Goal: Find specific page/section: Find specific page/section

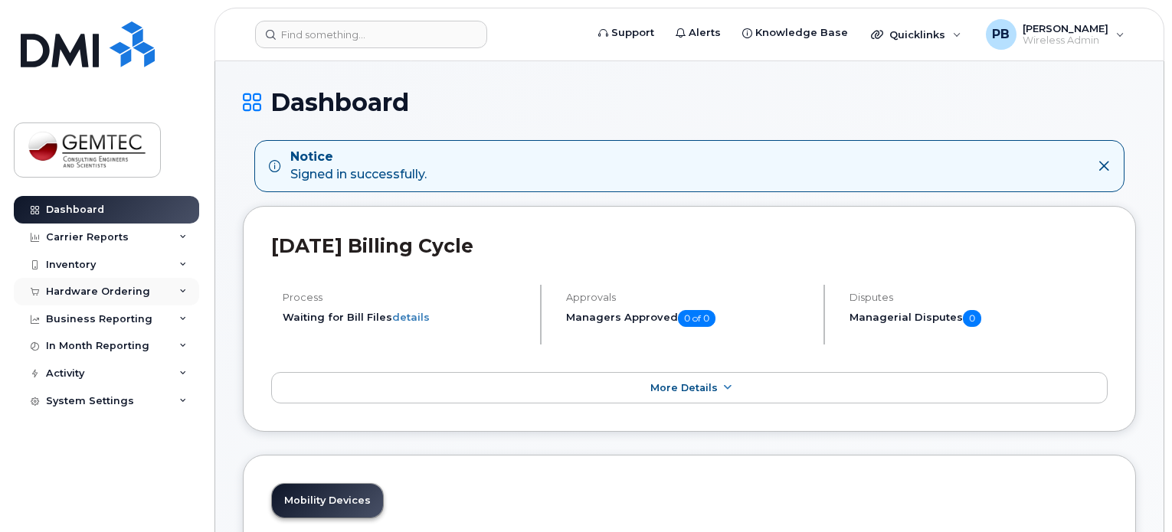
scroll to position [153, 0]
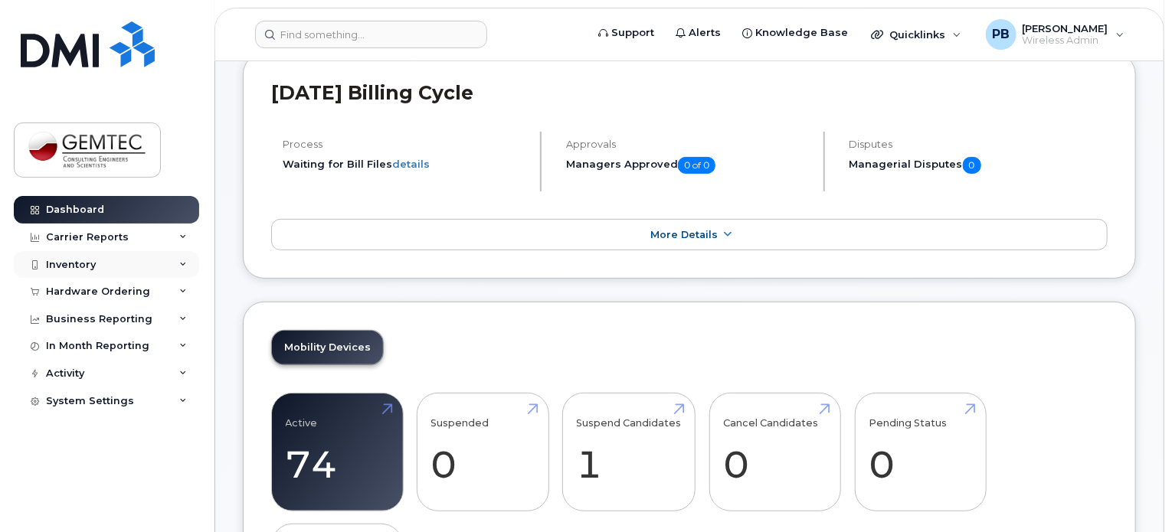
click at [81, 256] on div "Inventory" at bounding box center [106, 265] width 185 height 28
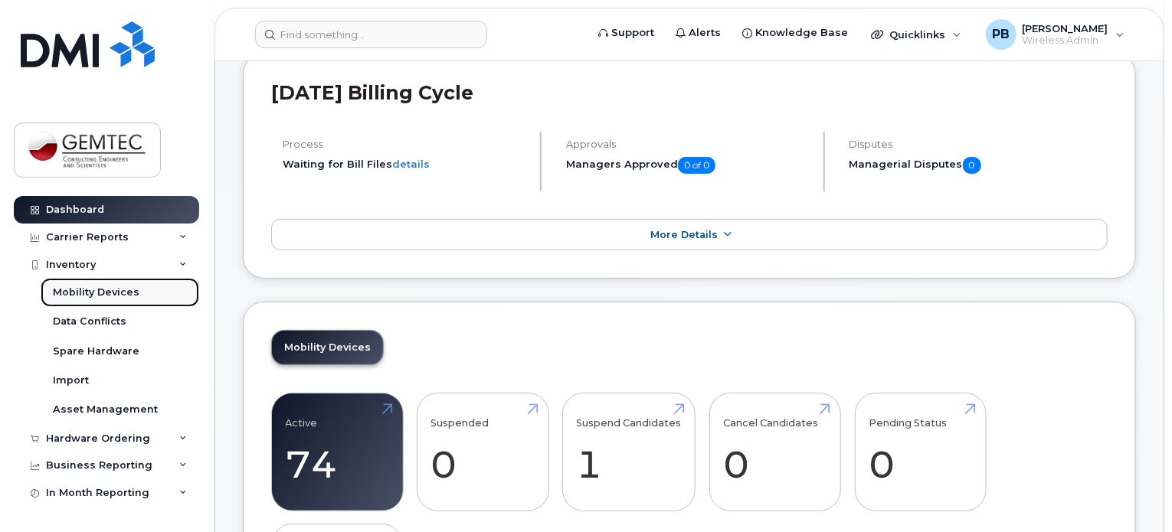
click at [87, 290] on div "Mobility Devices" at bounding box center [96, 293] width 87 height 14
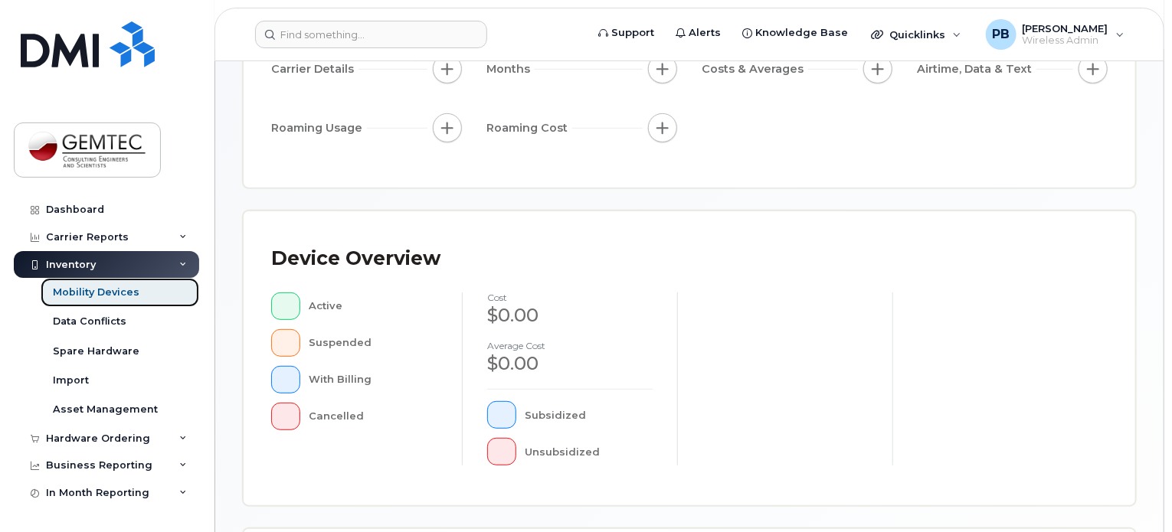
scroll to position [460, 0]
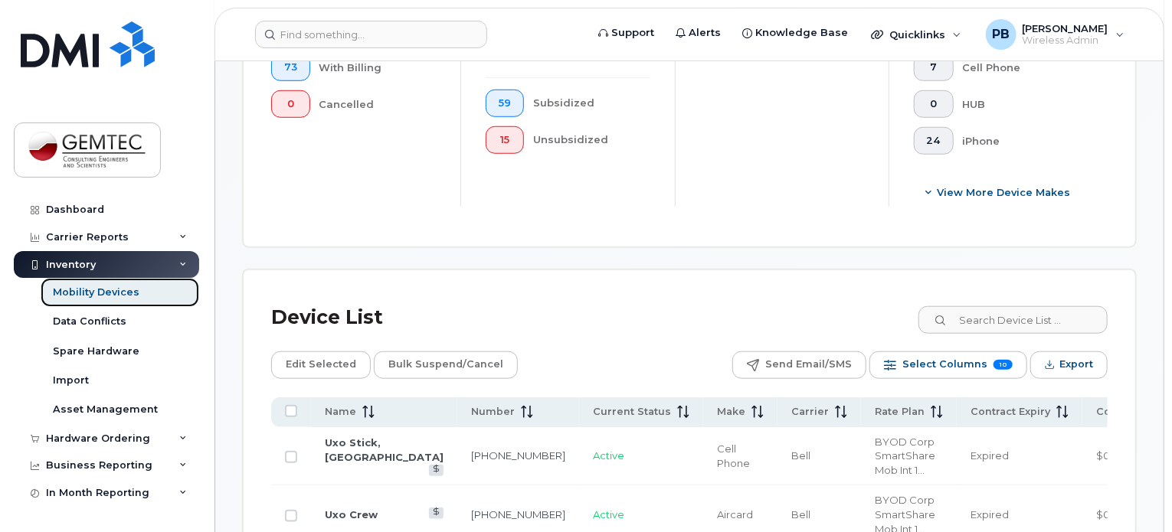
scroll to position [622, 0]
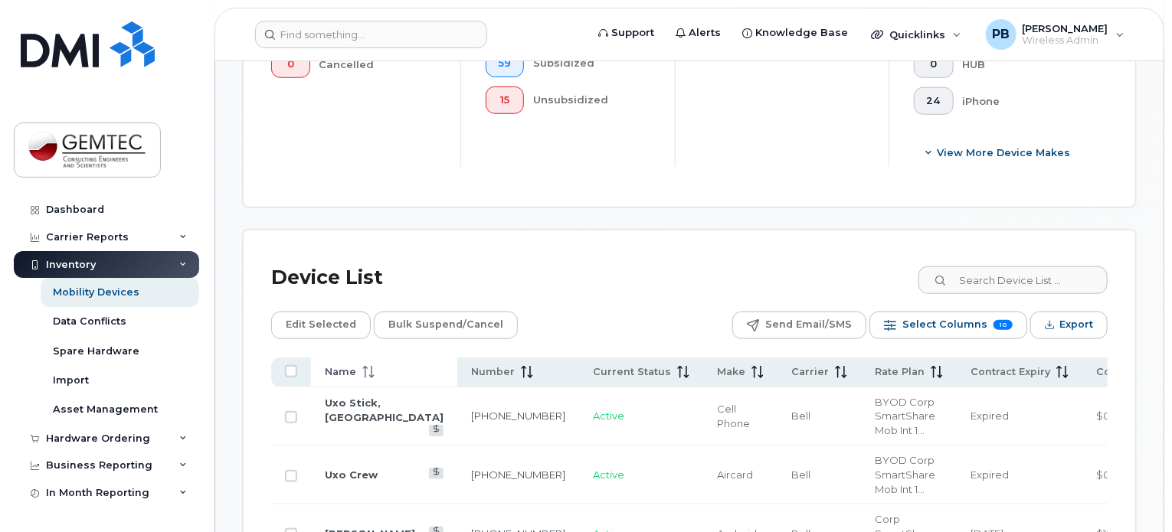
click at [365, 369] on icon at bounding box center [368, 372] width 12 height 12
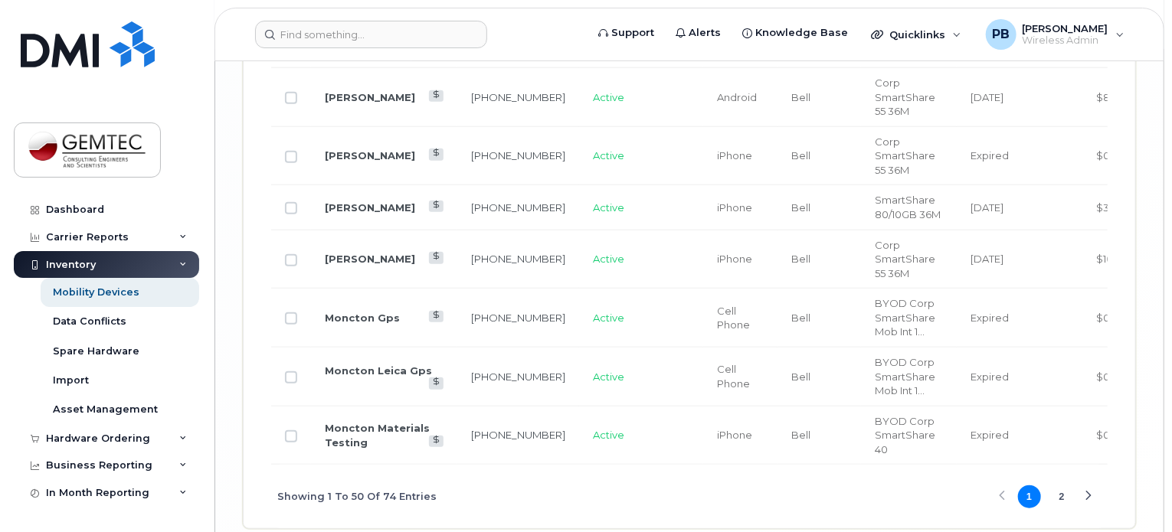
scroll to position [3457, 0]
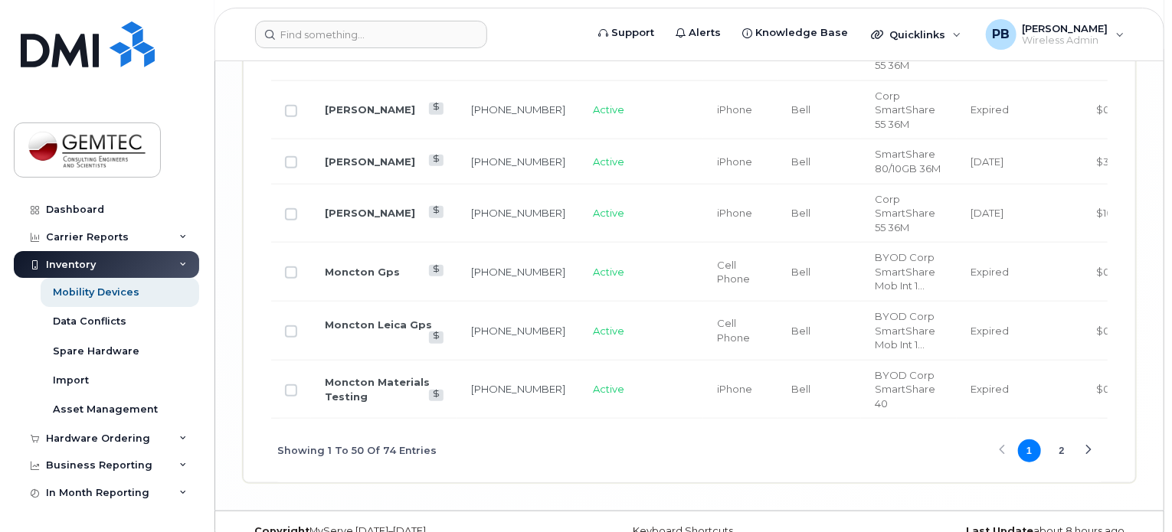
click at [1064, 457] on button "2" at bounding box center [1061, 451] width 23 height 23
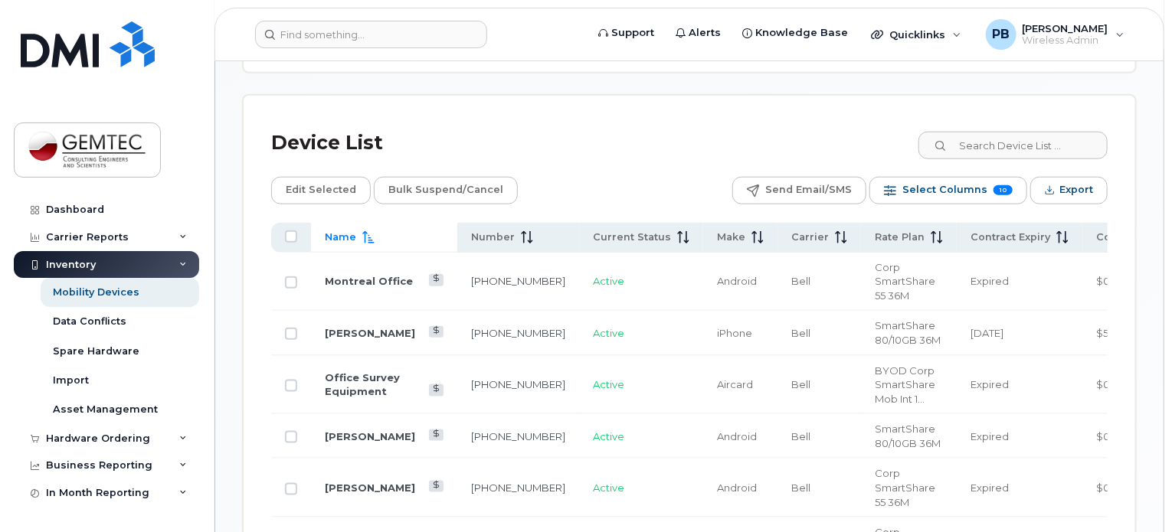
scroll to position [755, 0]
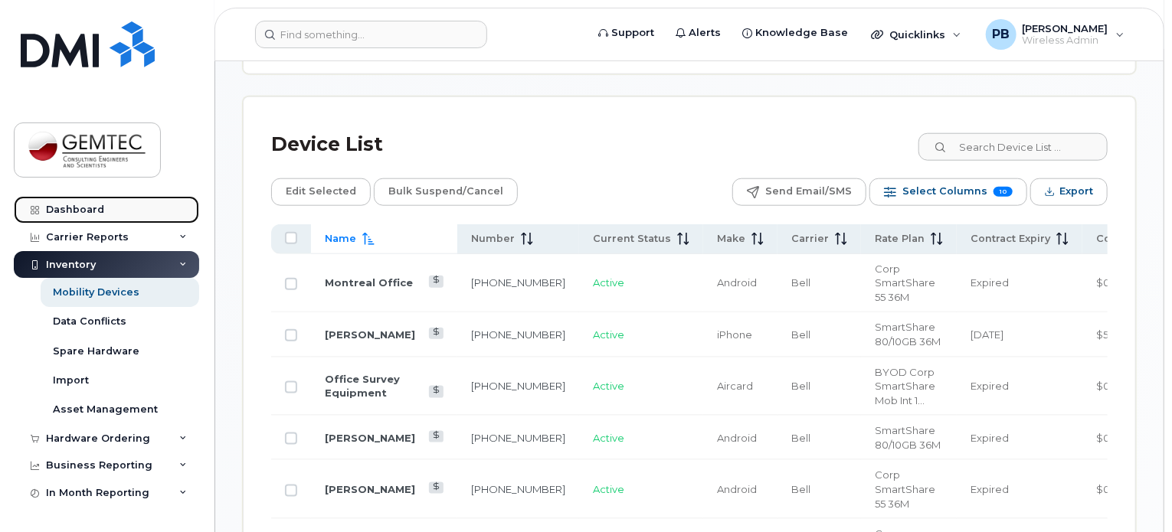
drag, startPoint x: 81, startPoint y: 205, endPoint x: 96, endPoint y: 202, distance: 14.7
click at [80, 205] on div "Dashboard" at bounding box center [75, 210] width 58 height 12
